Goal: Obtain resource: Obtain resource

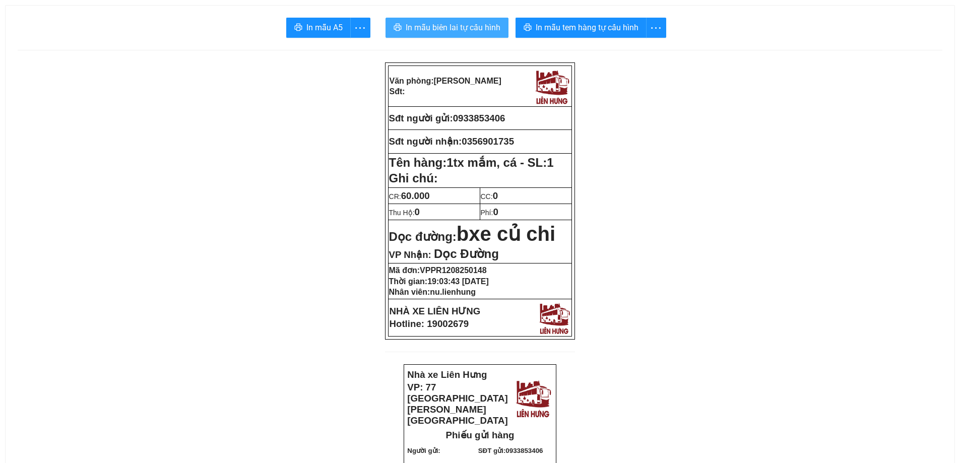
click at [474, 29] on span "In mẫu biên lai tự cấu hình" at bounding box center [452, 27] width 95 height 13
